Goal: Transaction & Acquisition: Purchase product/service

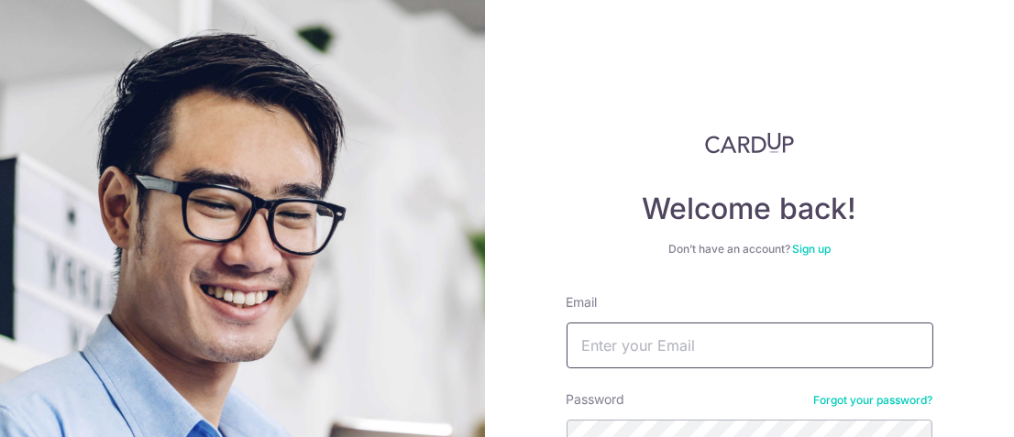
click at [661, 338] on input "Email" at bounding box center [750, 346] width 367 height 46
type input "[EMAIL_ADDRESS][DOMAIN_NAME]"
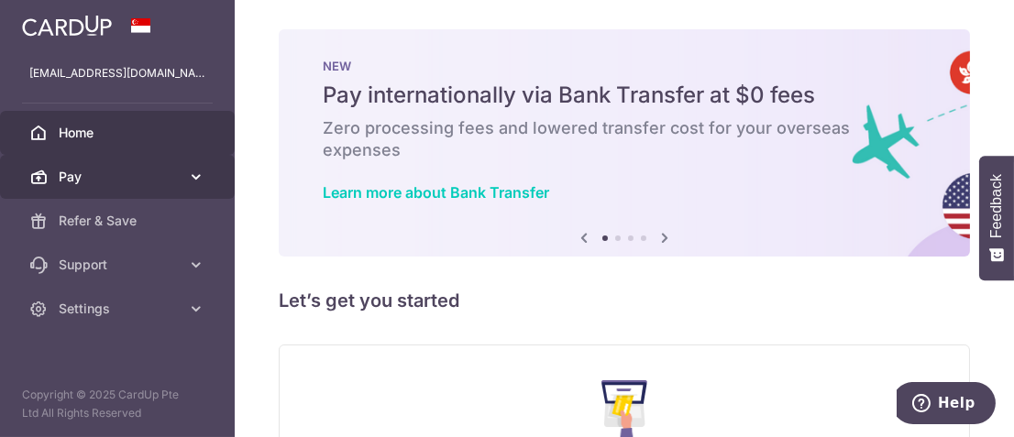
click at [199, 175] on icon at bounding box center [196, 177] width 18 height 18
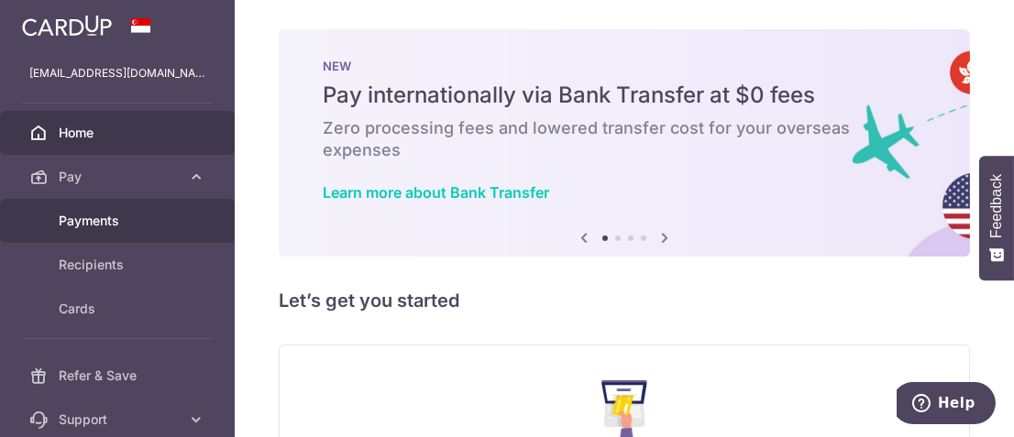
click at [94, 222] on span "Payments" at bounding box center [119, 221] width 121 height 18
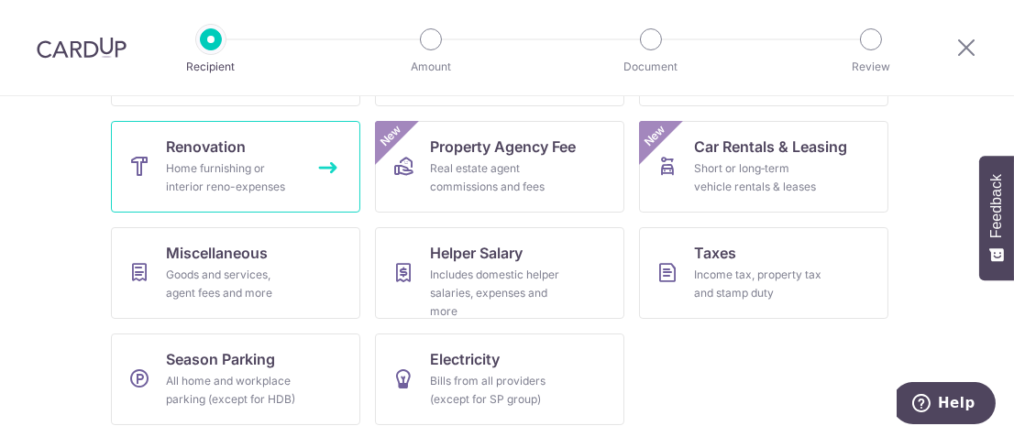
scroll to position [381, 0]
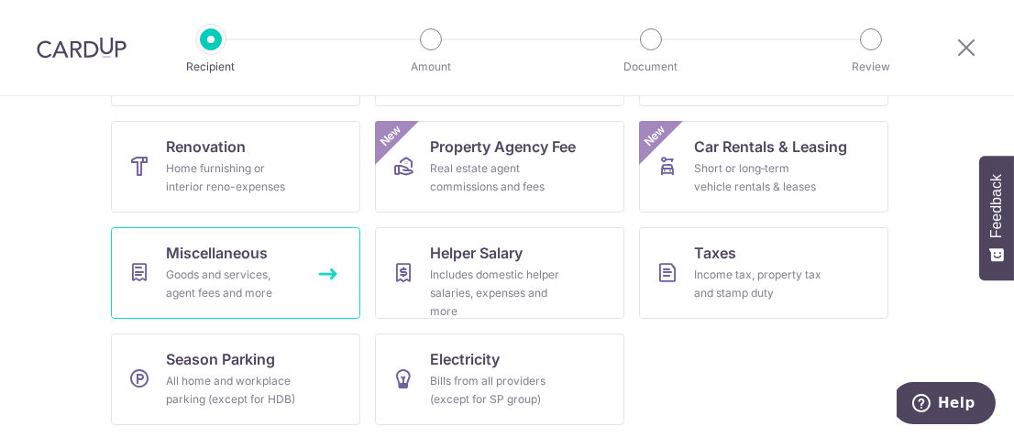
click at [260, 247] on span "Miscellaneous" at bounding box center [217, 253] width 102 height 22
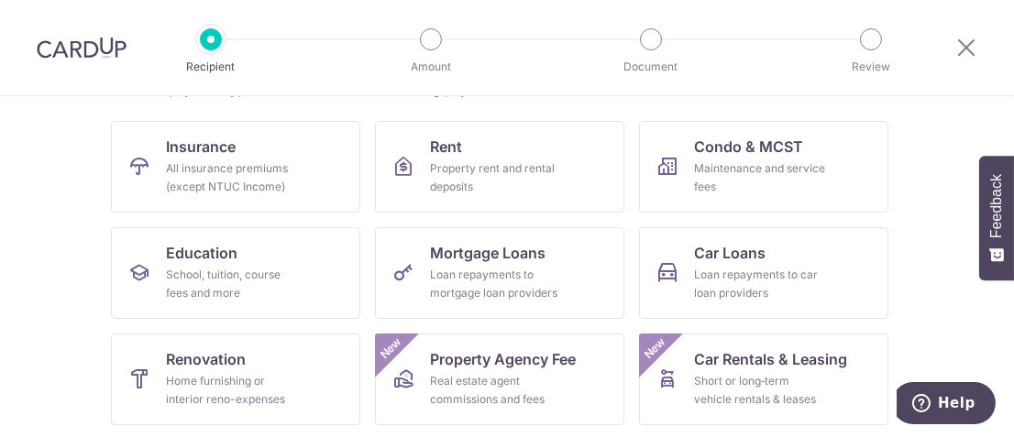
scroll to position [153, 0]
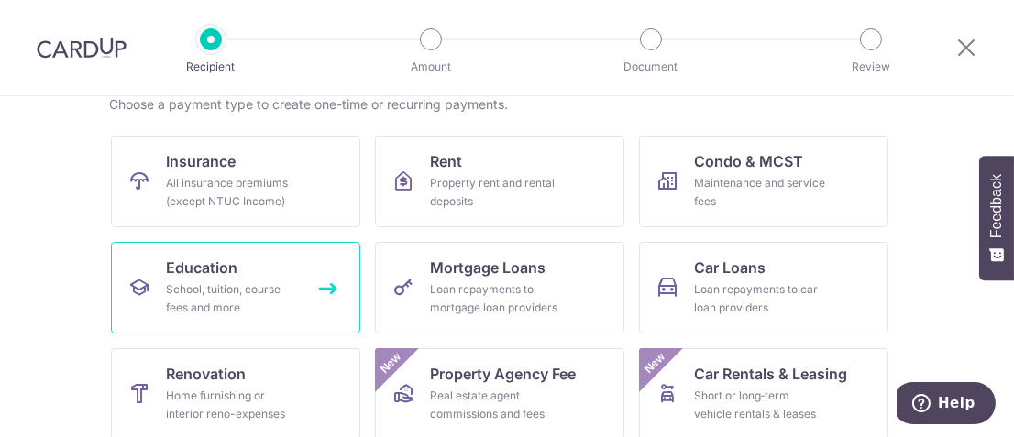
click at [282, 288] on div "School, tuition, course fees and more" at bounding box center [232, 299] width 132 height 37
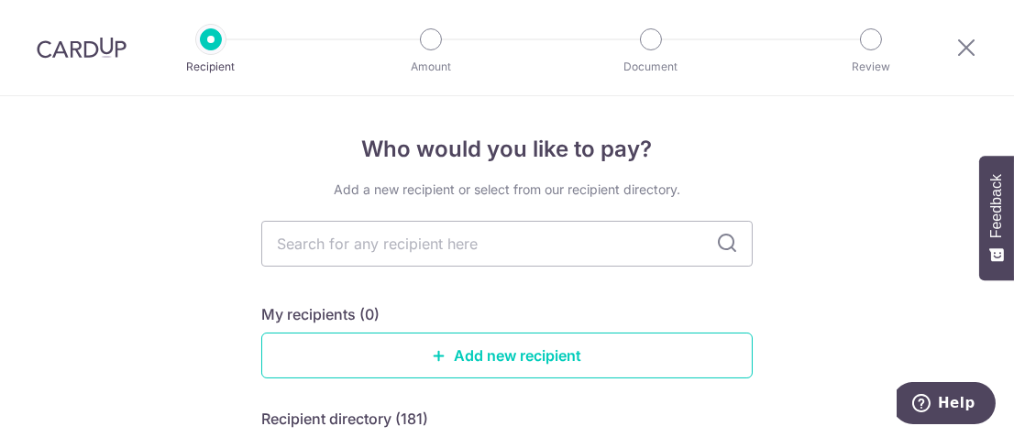
scroll to position [61, 0]
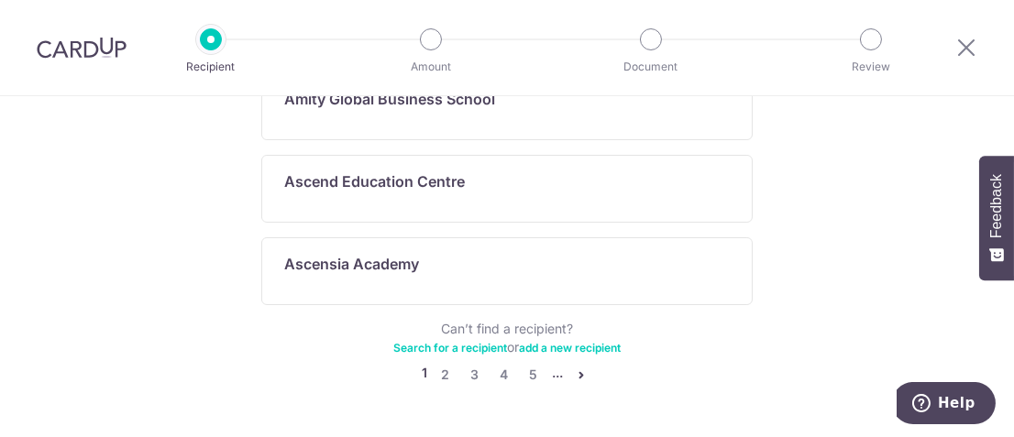
click at [282, 320] on div "Can’t find a recipient? Search for a recipient or add a new recipient" at bounding box center [507, 338] width 492 height 37
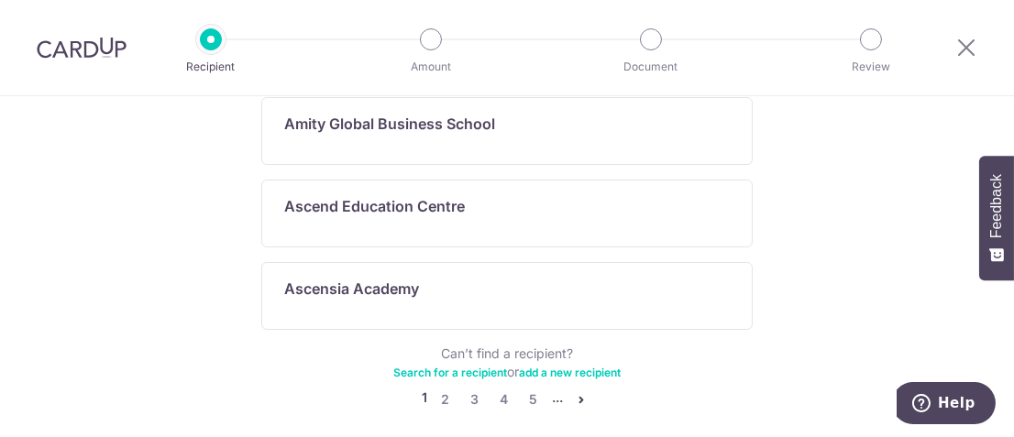
scroll to position [1185, 0]
click at [470, 388] on link "3" at bounding box center [475, 399] width 22 height 22
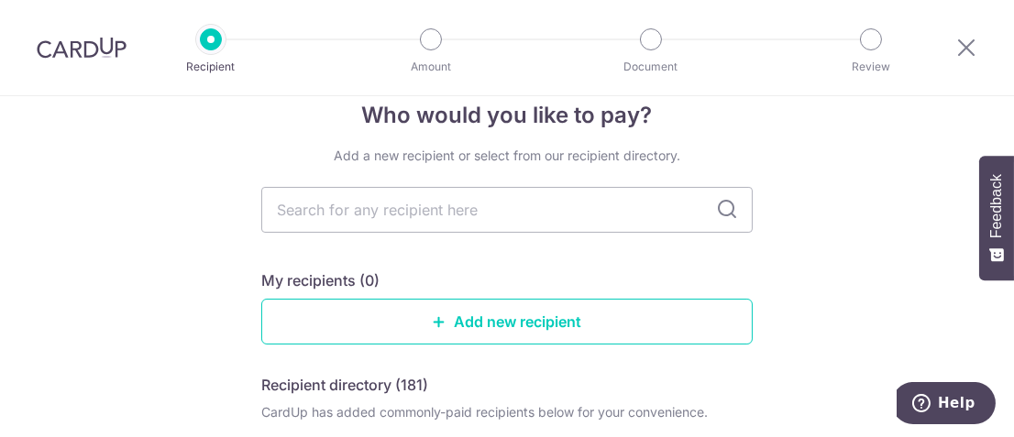
scroll to position [0, 0]
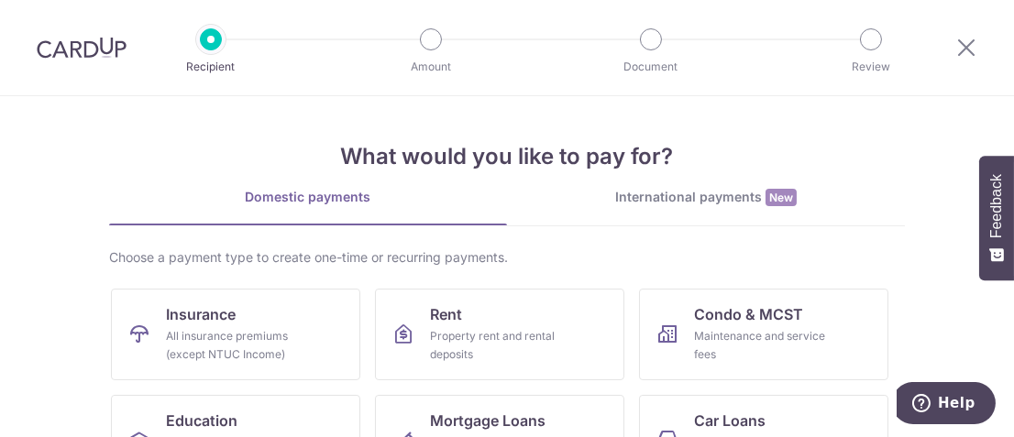
click at [653, 199] on div "International payments New" at bounding box center [706, 197] width 398 height 19
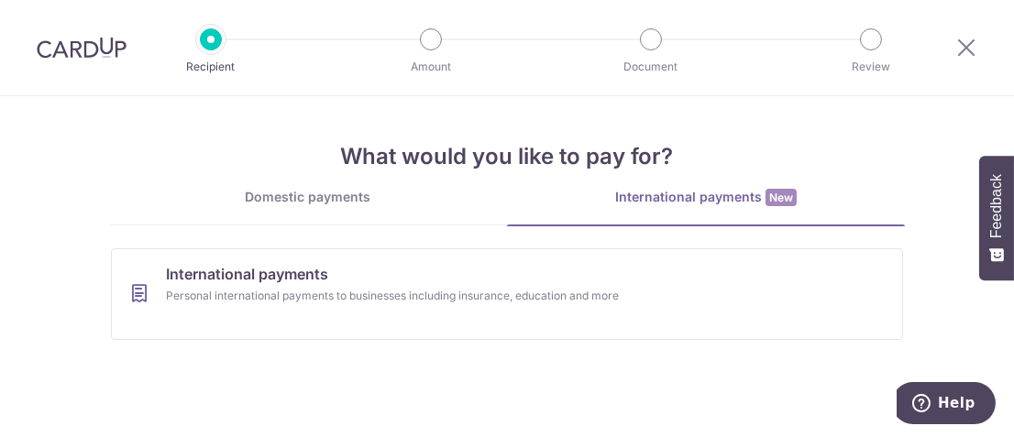
click at [321, 195] on div "Domestic payments" at bounding box center [308, 197] width 398 height 18
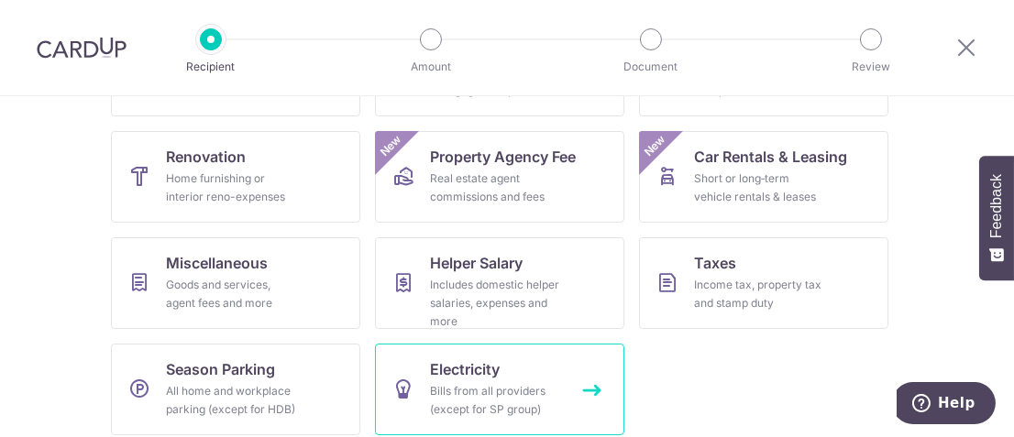
scroll to position [370, 0]
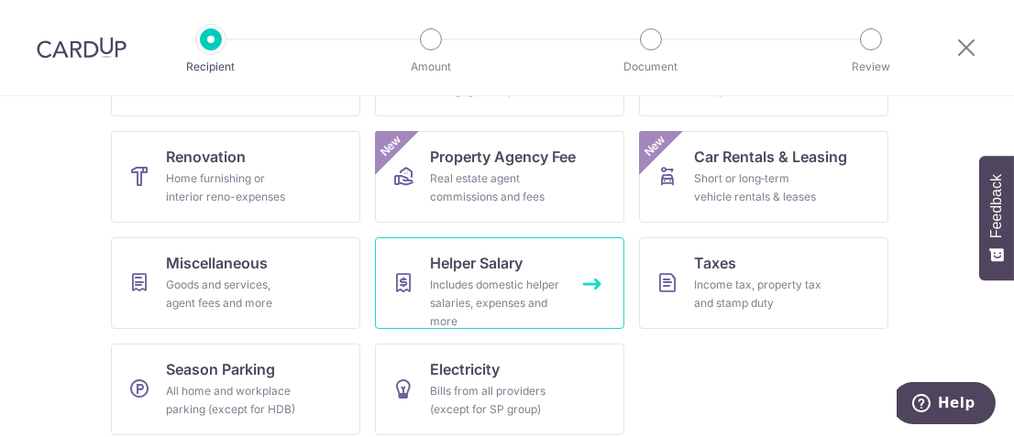
click at [487, 304] on div "Includes domestic helper salaries, expenses and more" at bounding box center [496, 303] width 132 height 55
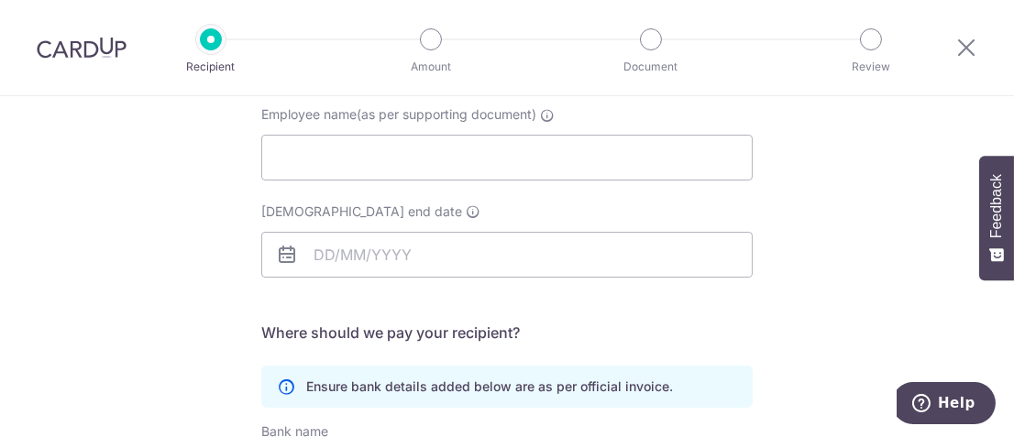
scroll to position [191, 0]
click at [492, 315] on form "Who should we send this helper salary payment to? Employee name(as per supporti…" at bounding box center [507, 376] width 492 height 633
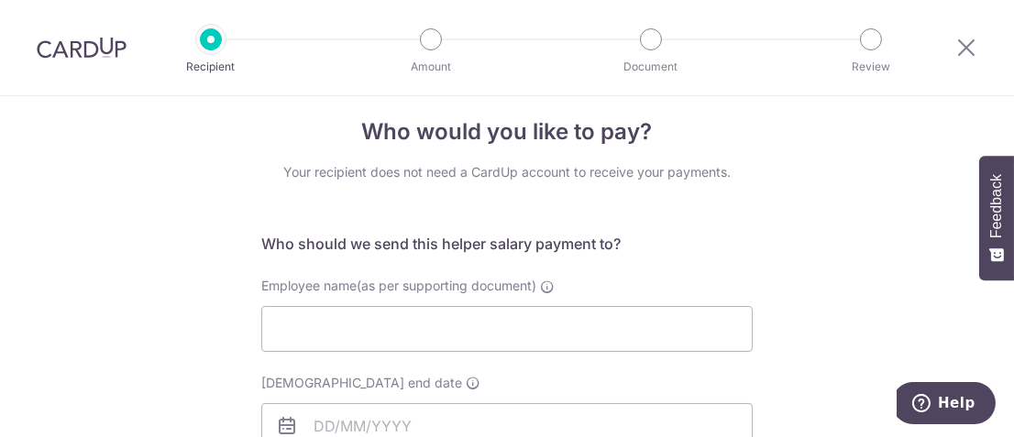
scroll to position [0, 0]
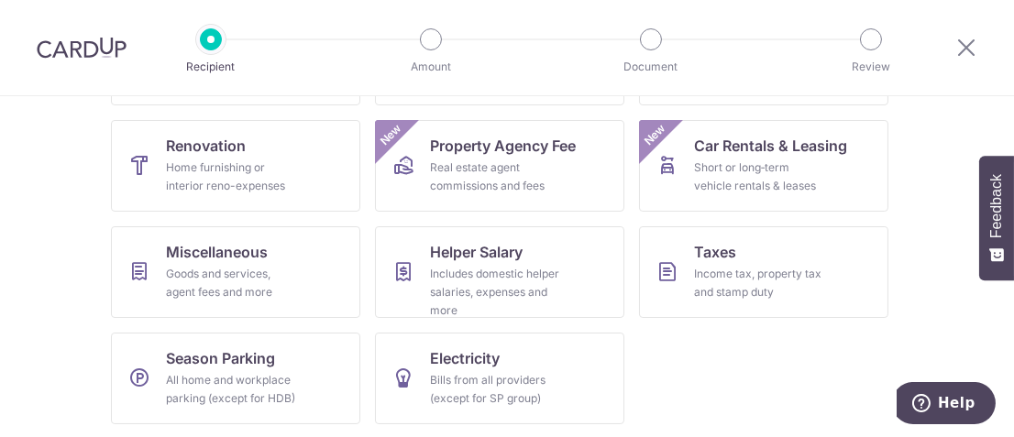
scroll to position [381, 0]
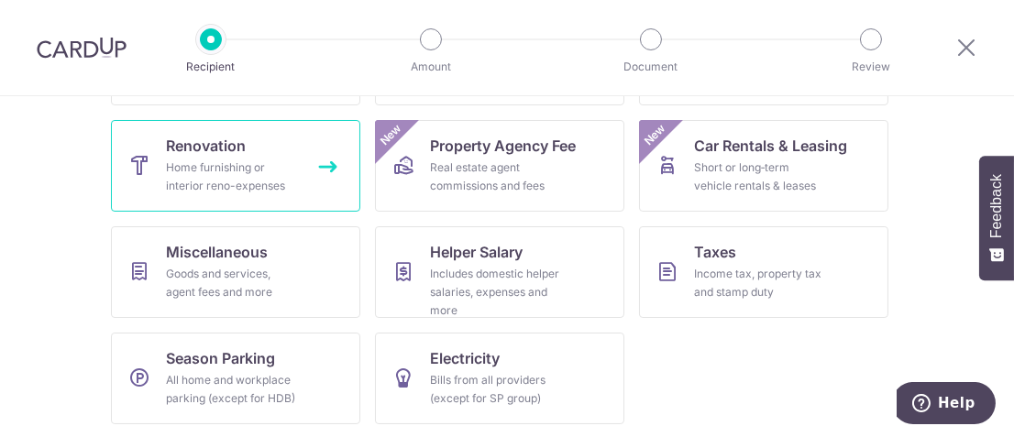
click at [221, 180] on div "Home furnishing or interior reno-expenses" at bounding box center [232, 177] width 132 height 37
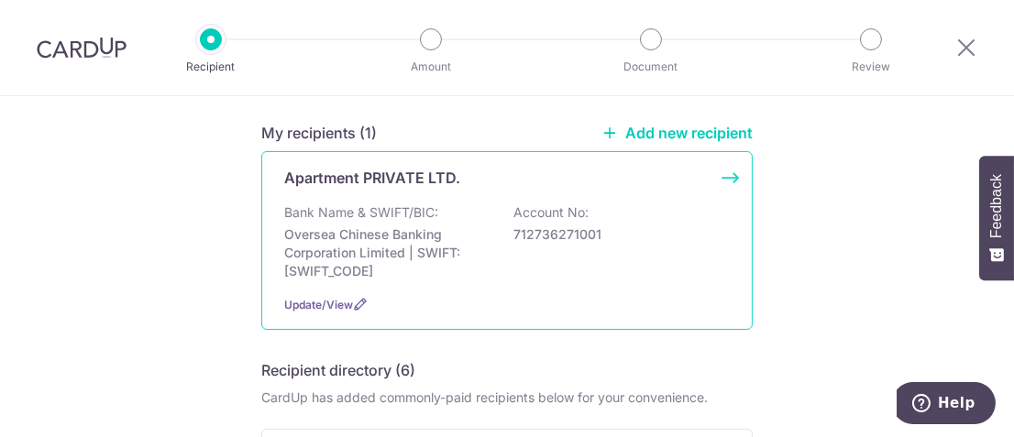
scroll to position [115, 0]
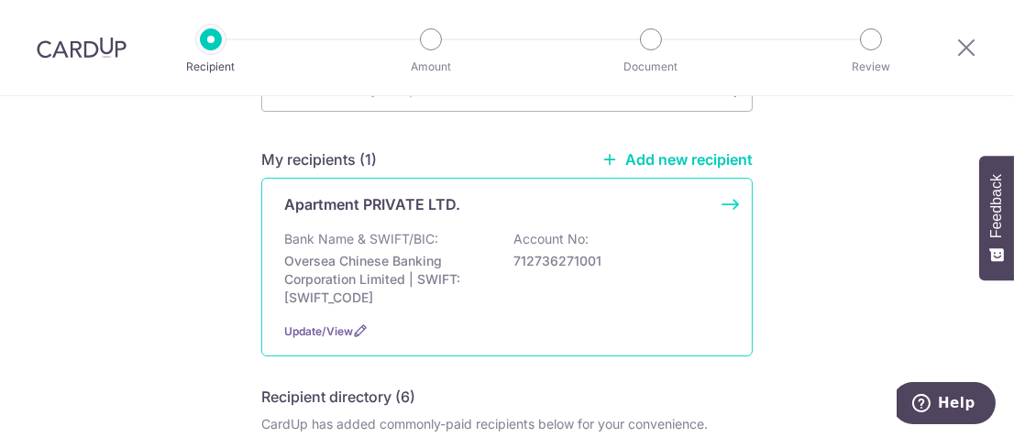
click at [422, 272] on p "Oversea Chinese Banking Corporation Limited | SWIFT: OCBCSGSGXXX" at bounding box center [386, 279] width 205 height 55
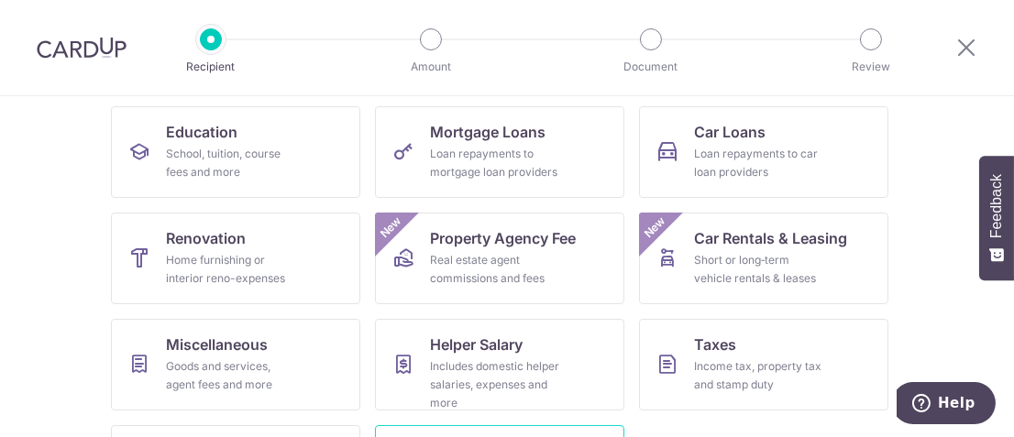
scroll to position [288, 0]
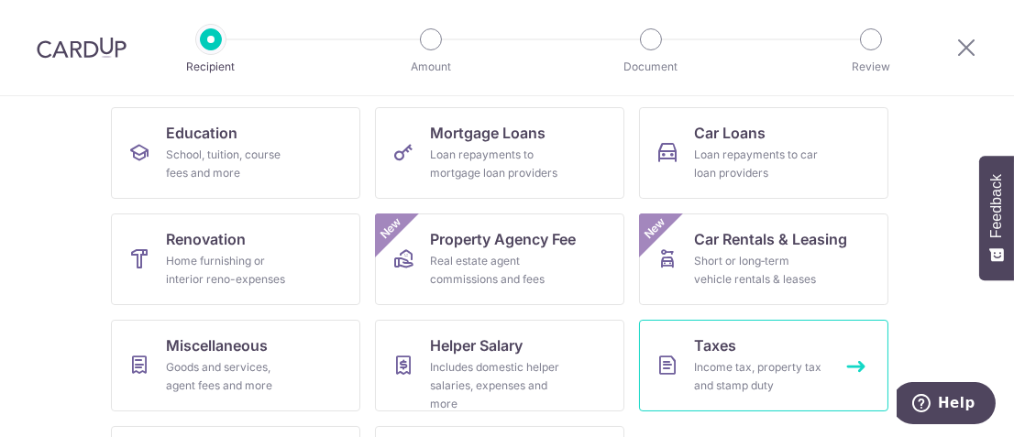
click at [708, 360] on div "Income tax, property tax and stamp duty" at bounding box center [760, 377] width 132 height 37
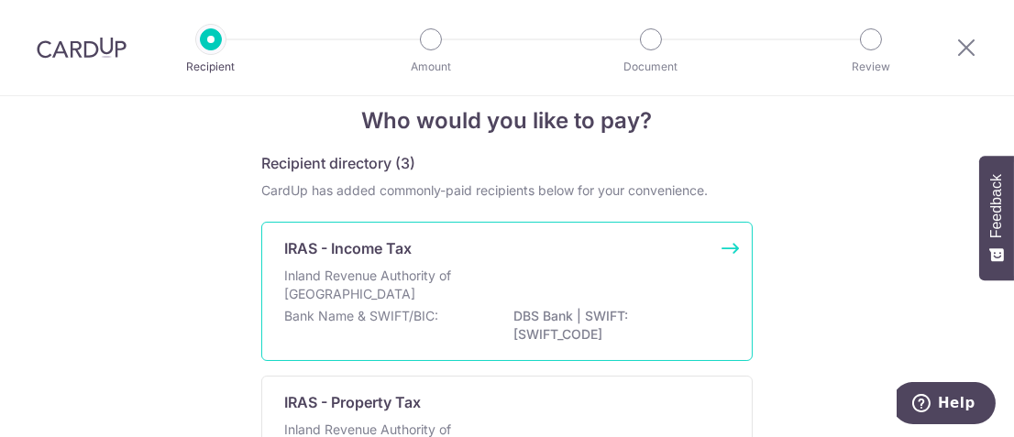
scroll to position [30, 0]
click at [711, 259] on div "IRAS - Income Tax Inland Revenue Authority of [GEOGRAPHIC_DATA] Bank Name & SWI…" at bounding box center [507, 289] width 492 height 139
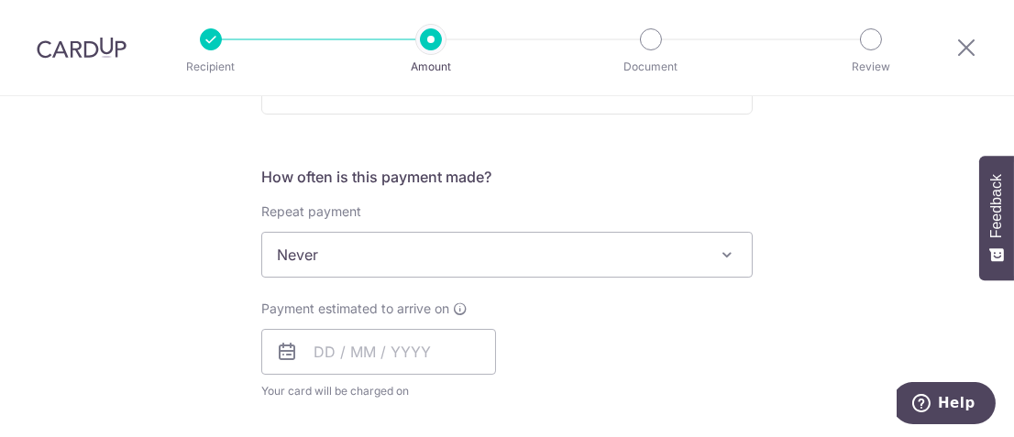
scroll to position [682, 0]
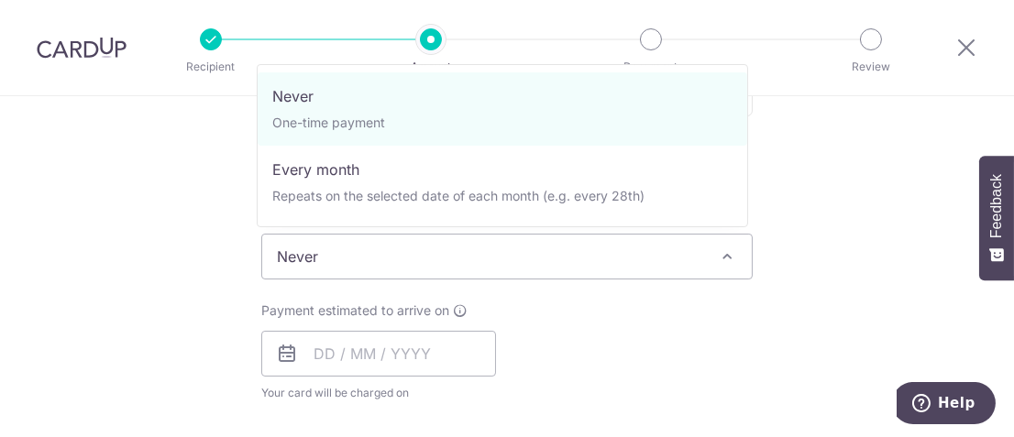
click at [720, 256] on span at bounding box center [727, 257] width 22 height 22
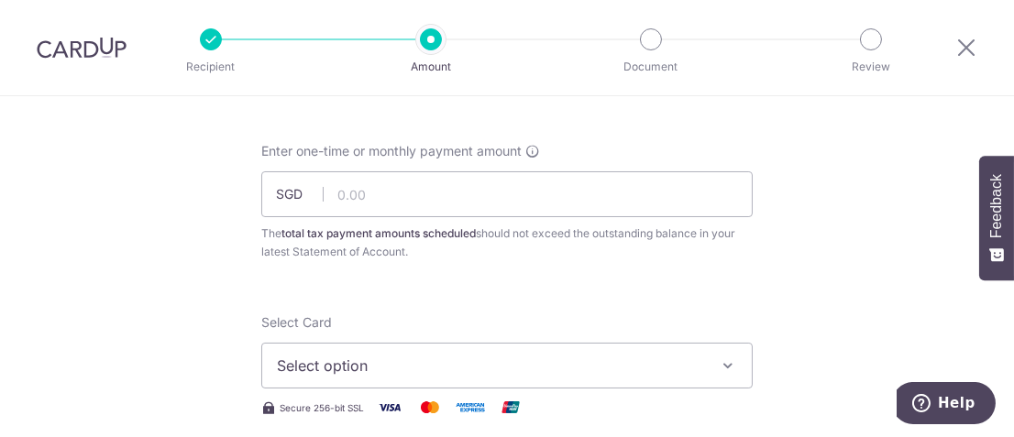
scroll to position [0, 0]
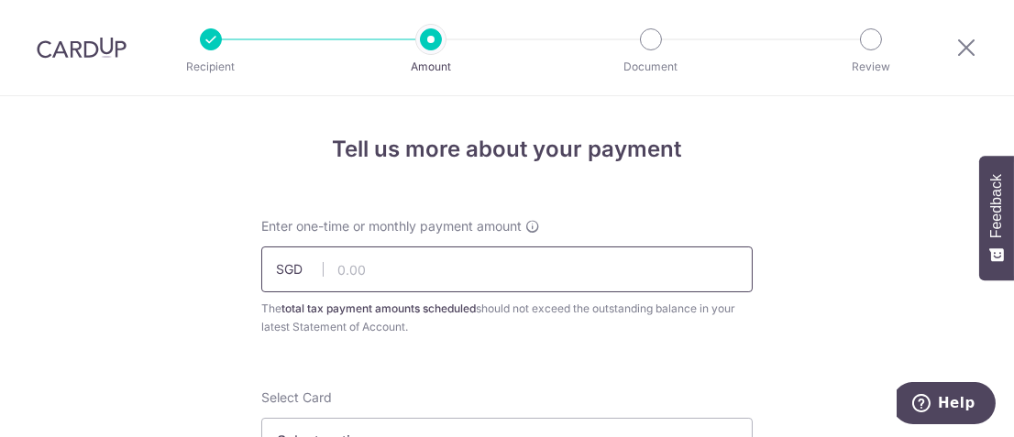
click at [398, 271] on input "text" at bounding box center [507, 270] width 492 height 46
type input "2"
type input "4"
type input "2"
type input "1"
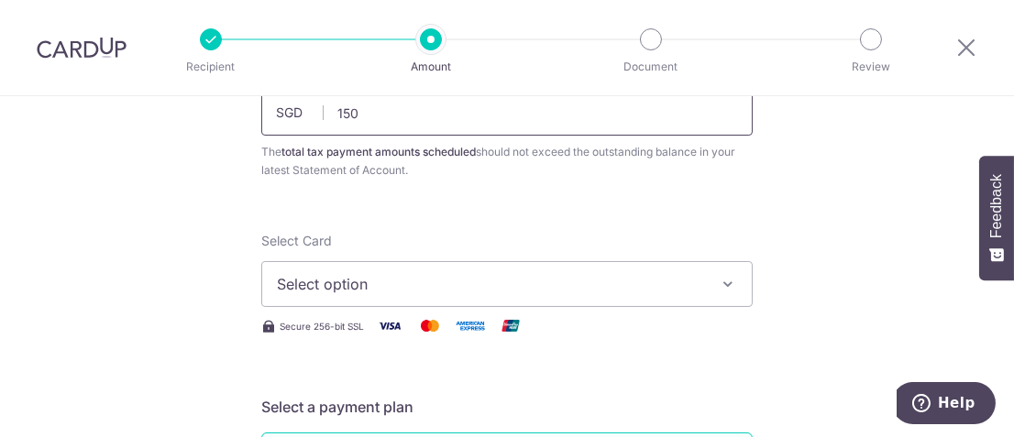
scroll to position [154, 0]
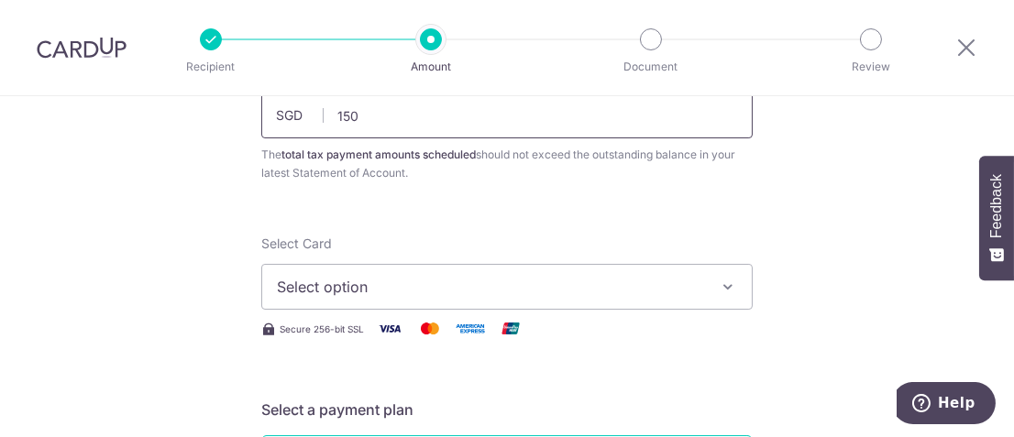
type input "150.00"
click at [398, 271] on button "Select option" at bounding box center [507, 287] width 492 height 46
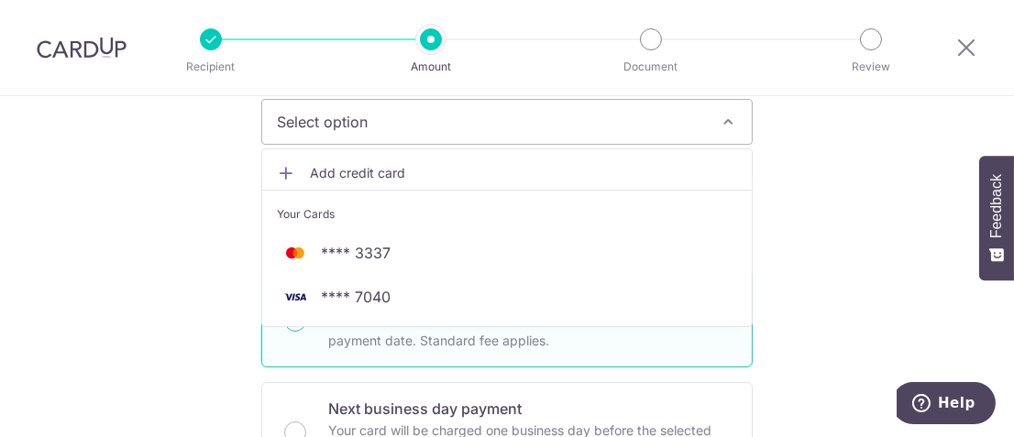
scroll to position [318, 0]
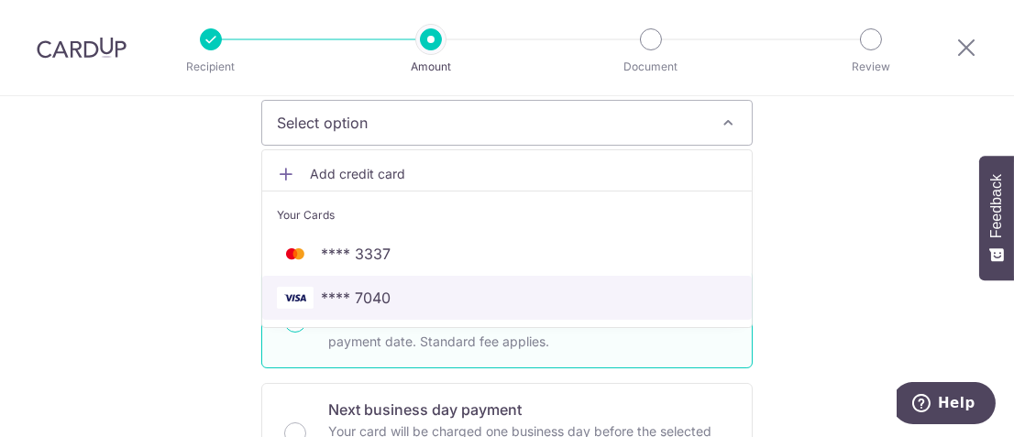
click at [384, 299] on span "**** 7040" at bounding box center [356, 298] width 70 height 22
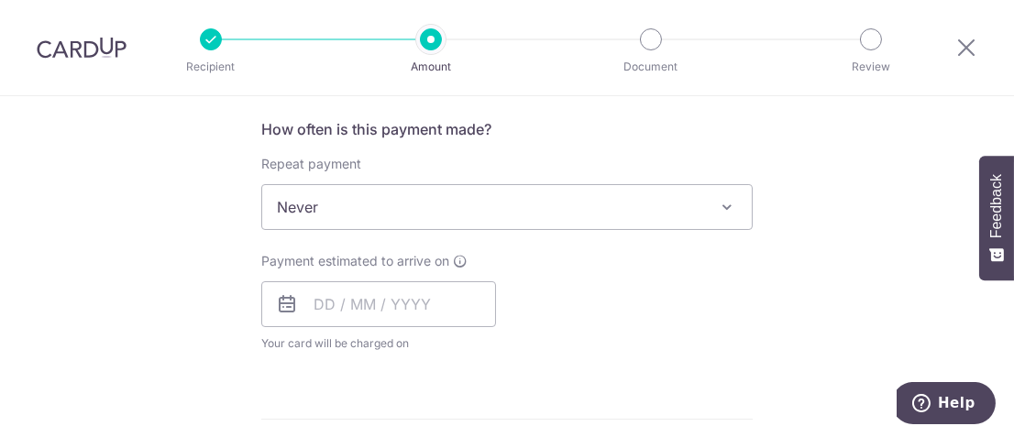
scroll to position [732, 0]
